Goal: Task Accomplishment & Management: Manage account settings

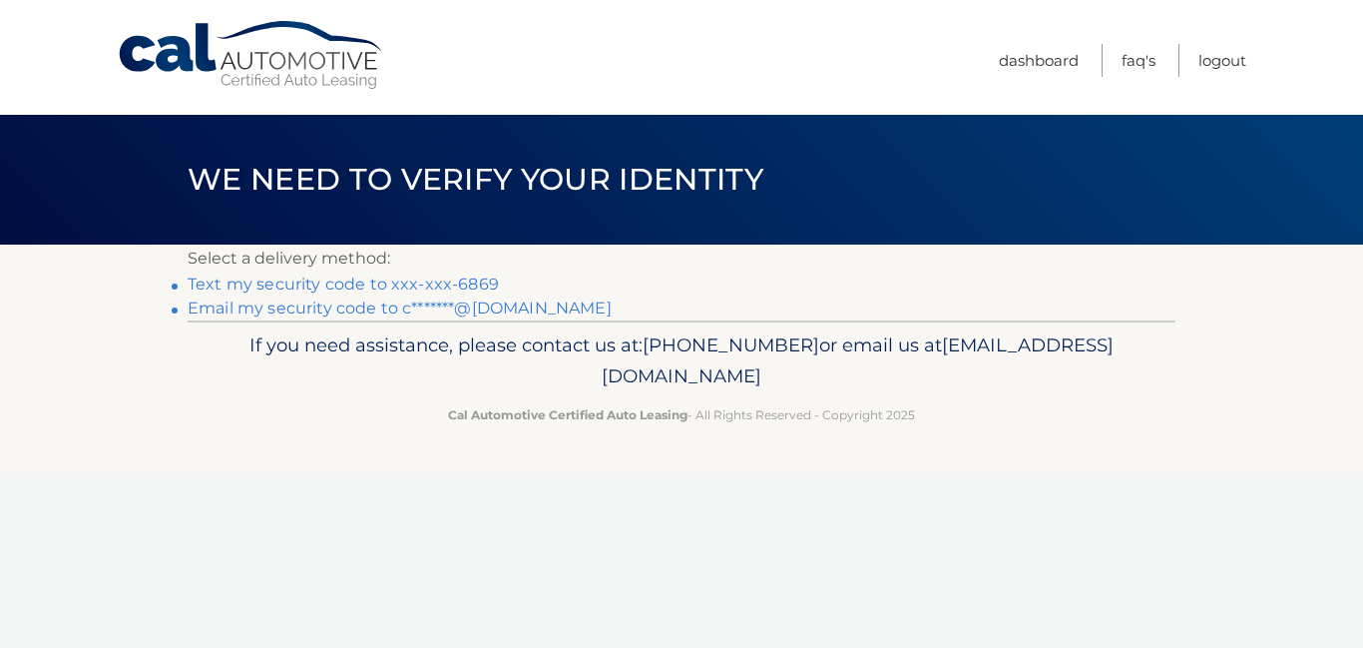
click at [473, 280] on link "Text my security code to xxx-xxx-6869" at bounding box center [343, 283] width 311 height 19
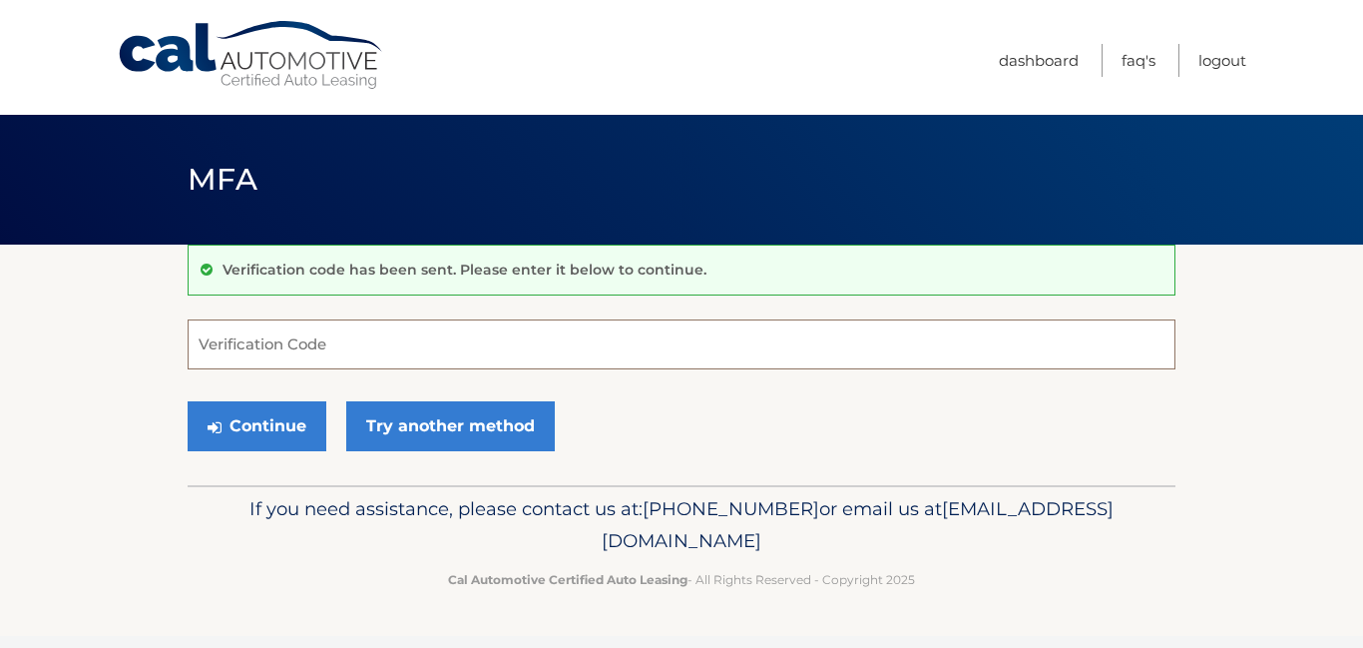
click at [445, 353] on input "Verification Code" at bounding box center [682, 344] width 988 height 50
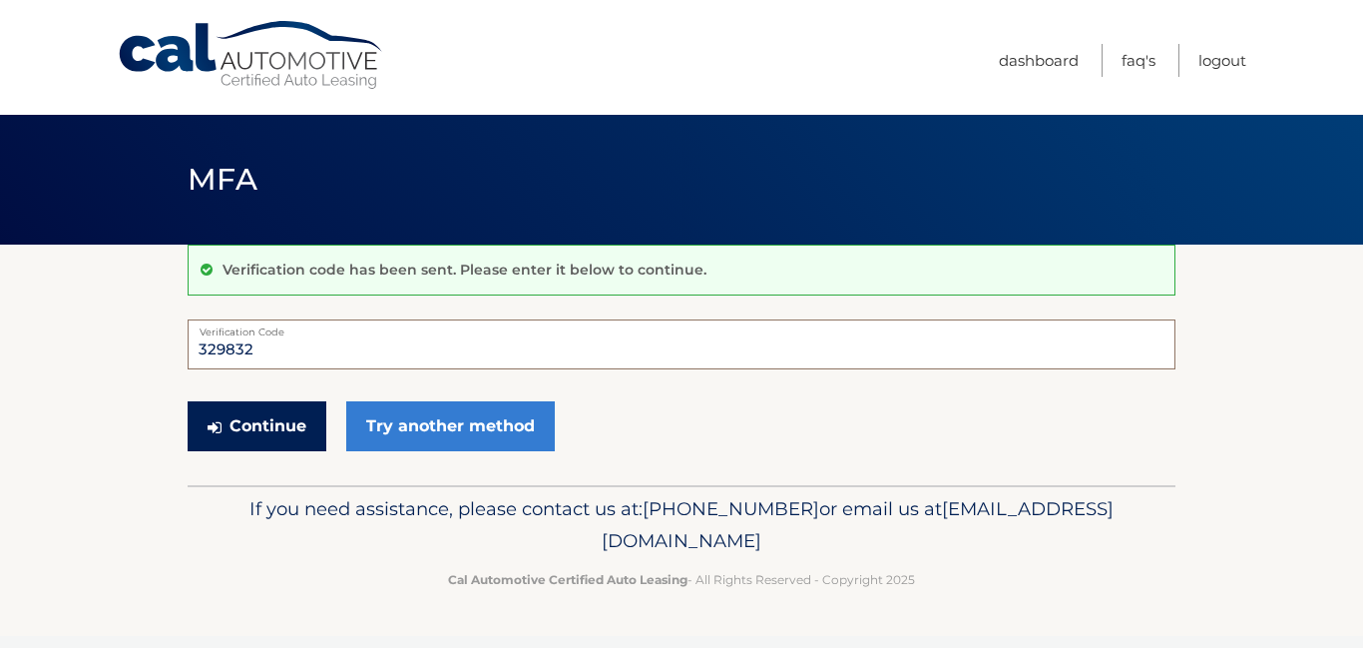
type input "329832"
click at [266, 432] on button "Continue" at bounding box center [257, 426] width 139 height 50
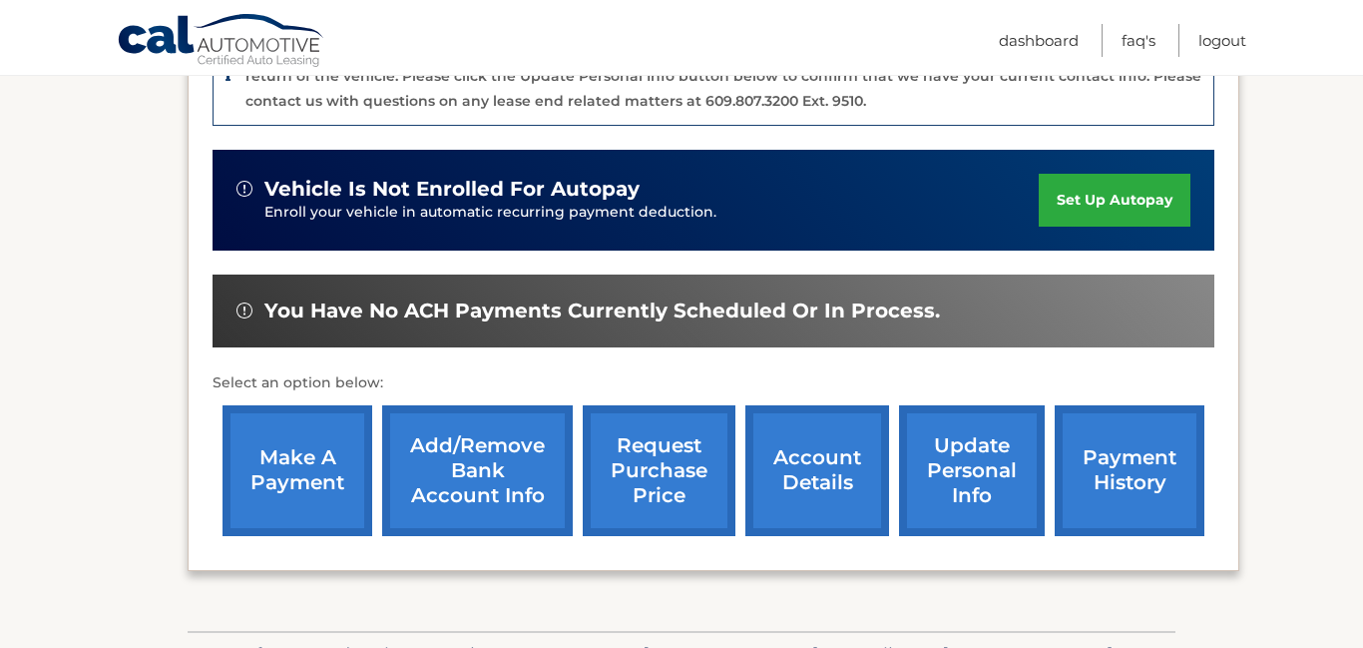
scroll to position [604, 0]
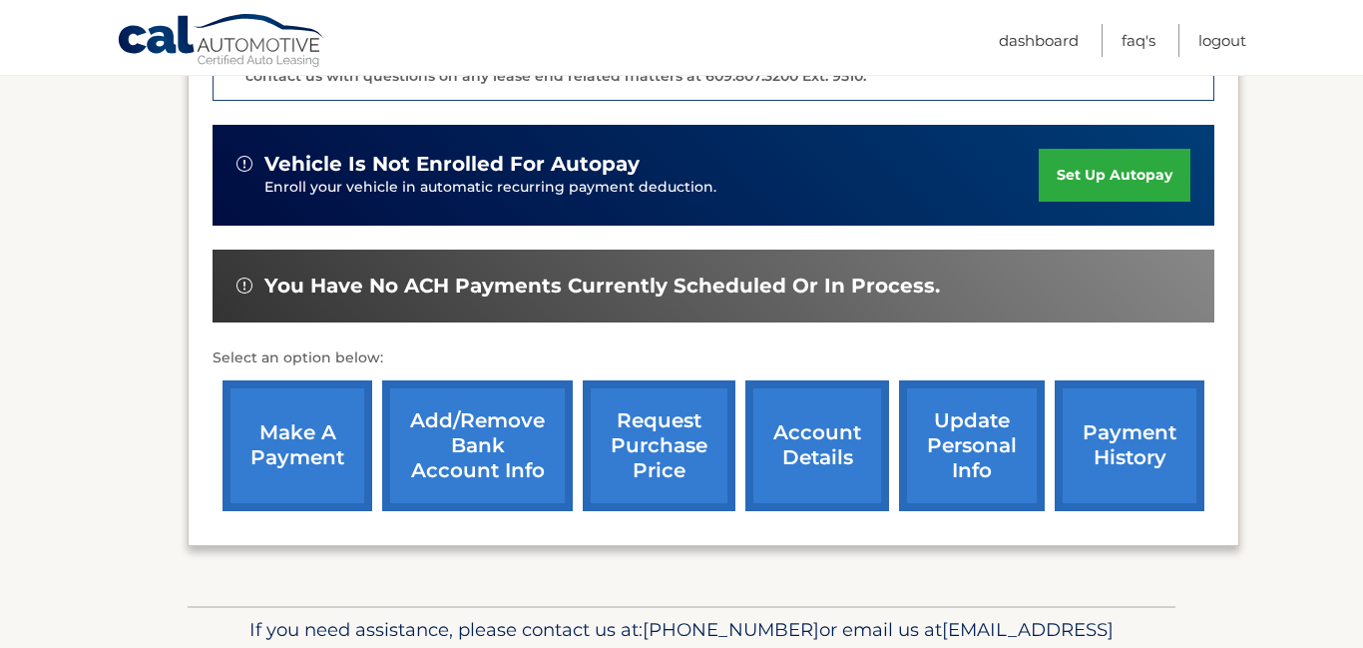
click at [284, 492] on link "make a payment" at bounding box center [298, 445] width 150 height 131
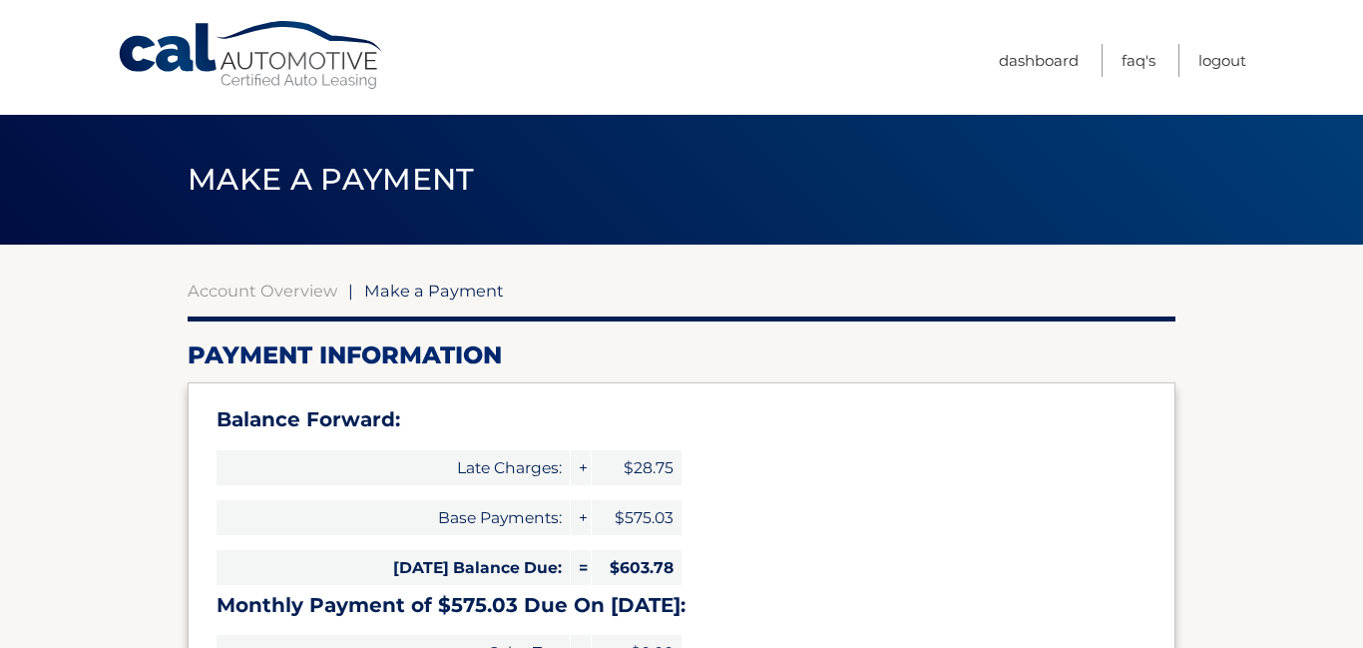
select select "OTA4ODBiNzUtNmM3MS00MTdjLWFiMzUtNDcxNzE1MzJjYjZh"
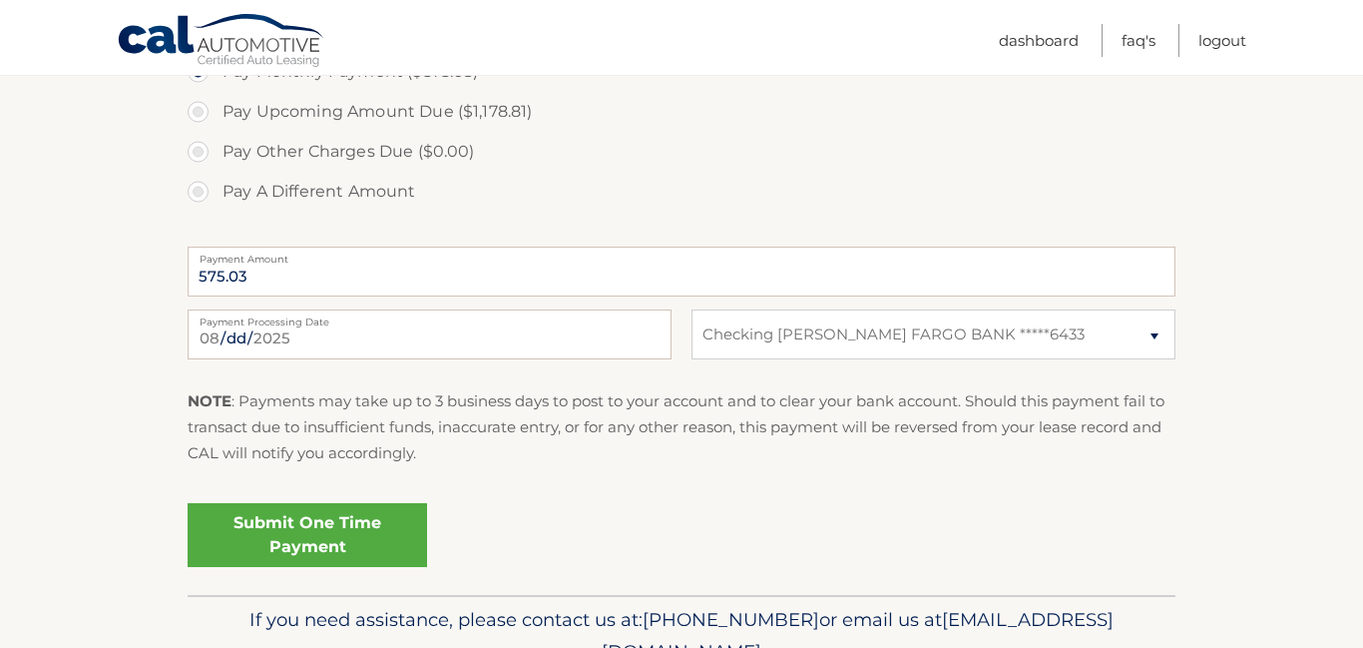
scroll to position [816, 0]
click at [360, 537] on link "Submit One Time Payment" at bounding box center [307, 533] width 239 height 64
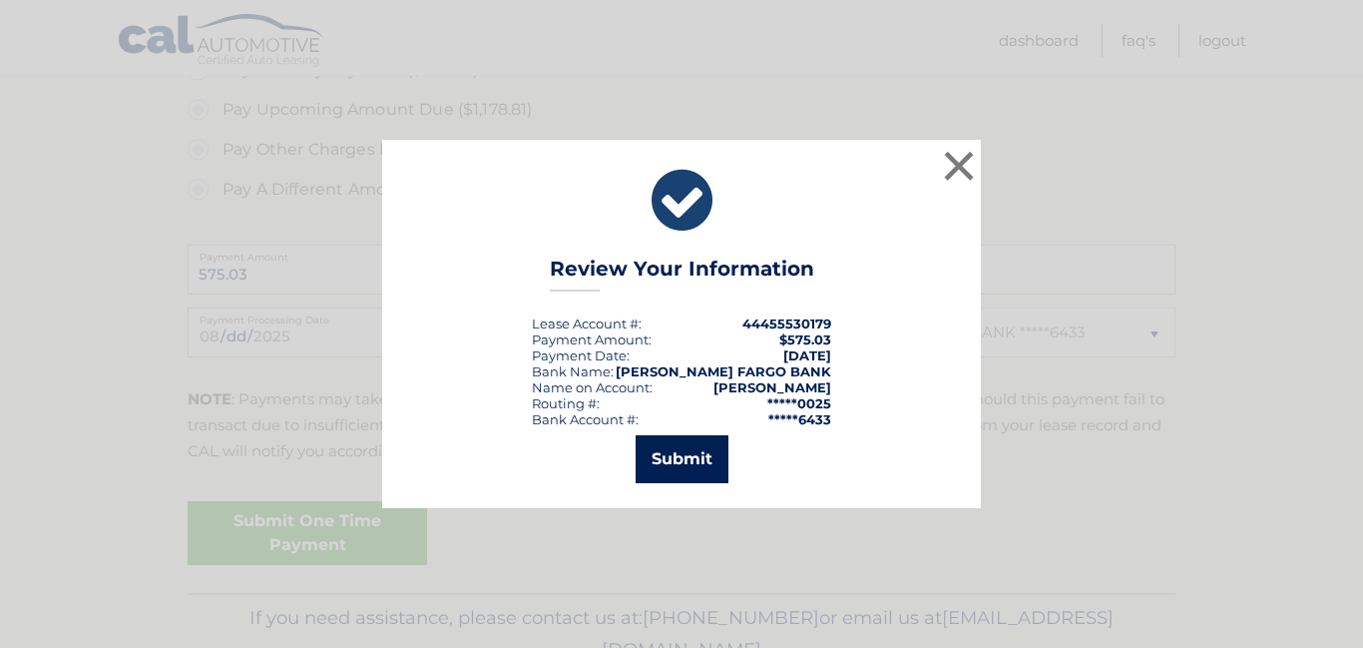
click at [683, 459] on button "Submit" at bounding box center [682, 459] width 93 height 48
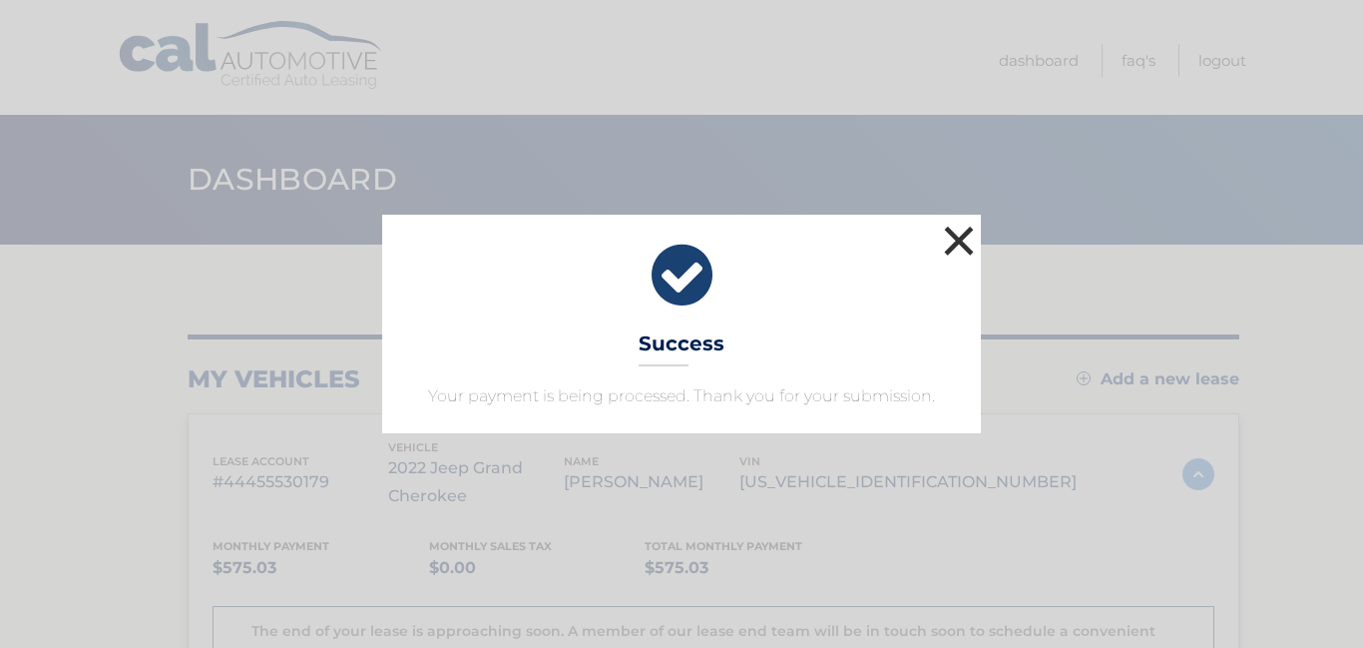
click at [959, 241] on button "×" at bounding box center [959, 241] width 40 height 40
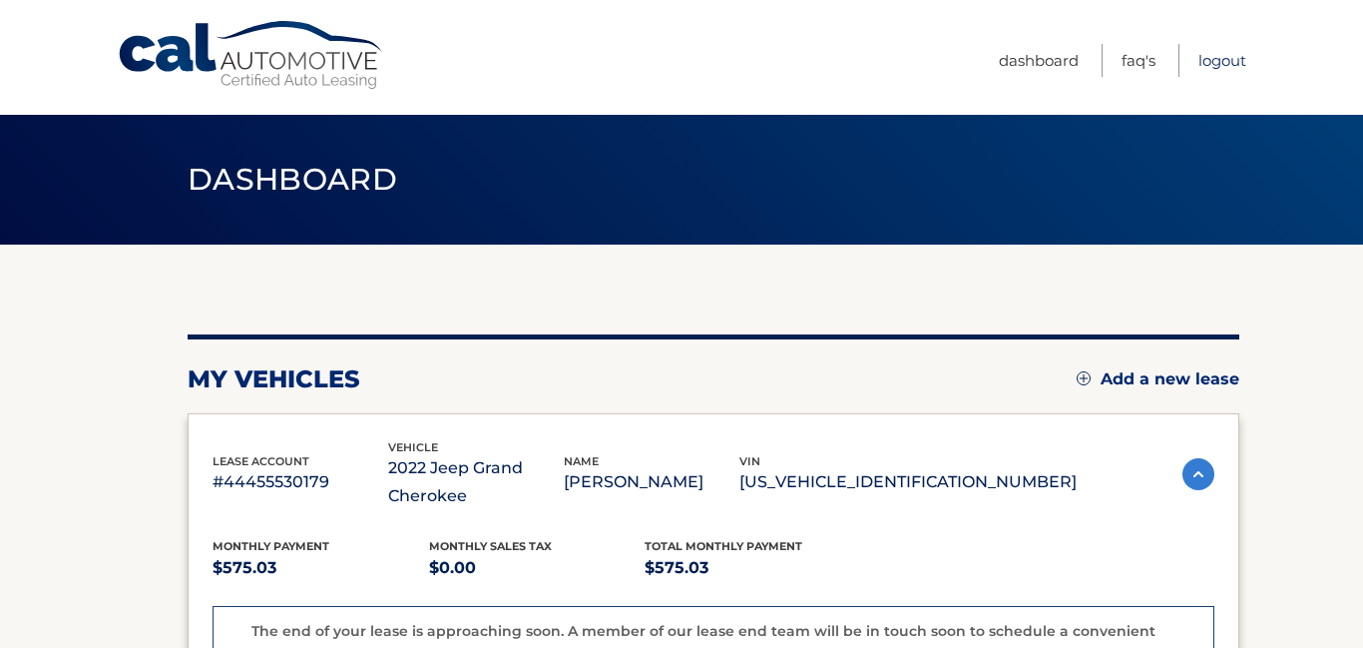
click at [1226, 61] on link "Logout" at bounding box center [1222, 60] width 48 height 33
